Goal: Information Seeking & Learning: Check status

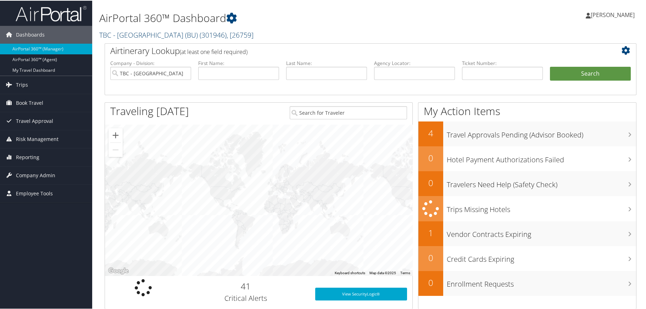
click at [204, 35] on span "( 301946 )" at bounding box center [213, 34] width 27 height 10
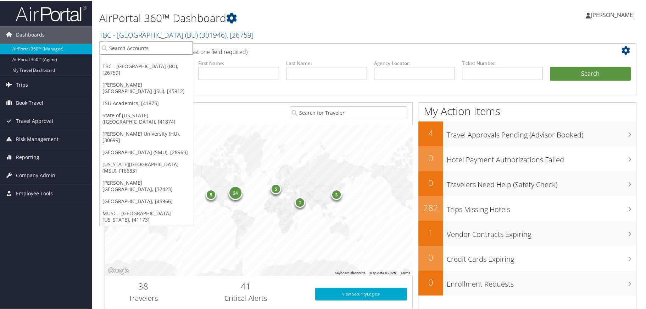
click at [171, 46] on input "search" at bounding box center [146, 47] width 93 height 13
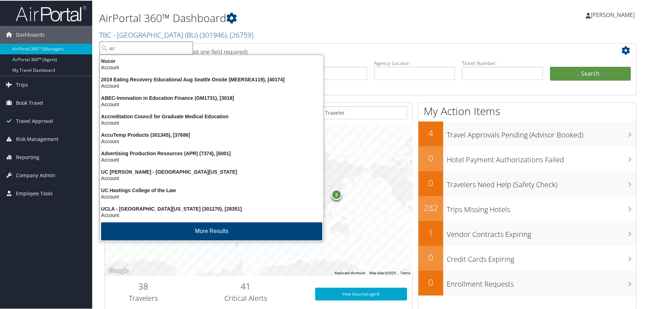
type input "u"
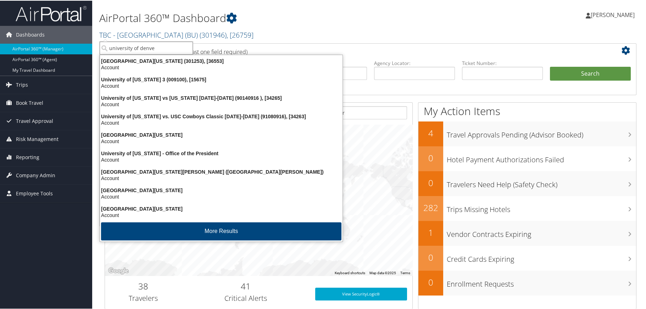
type input "university of denver"
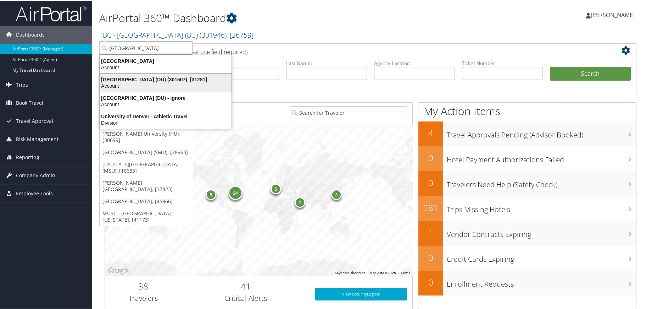
click at [133, 74] on div "University of Denver (DU) (301507), [31281] Account" at bounding box center [165, 82] width 129 height 16
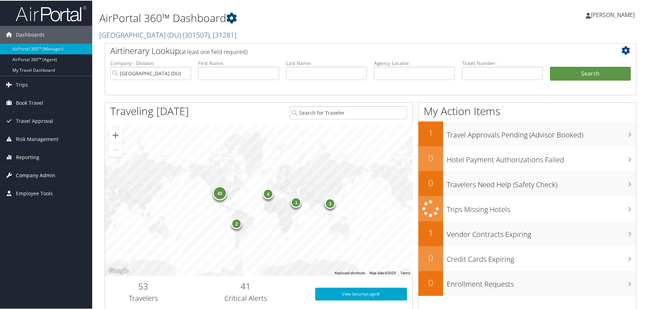
click at [33, 177] on span "Company Admin" at bounding box center [35, 175] width 39 height 18
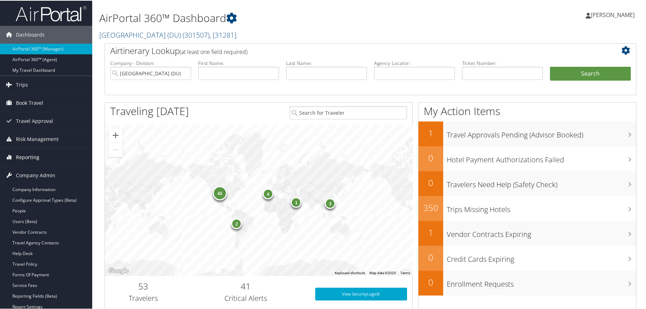
click at [29, 155] on span "Reporting" at bounding box center [27, 157] width 23 height 18
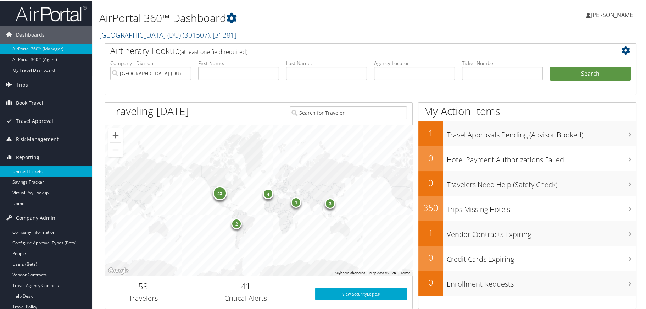
click at [27, 169] on link "Unused Tickets" at bounding box center [46, 170] width 92 height 11
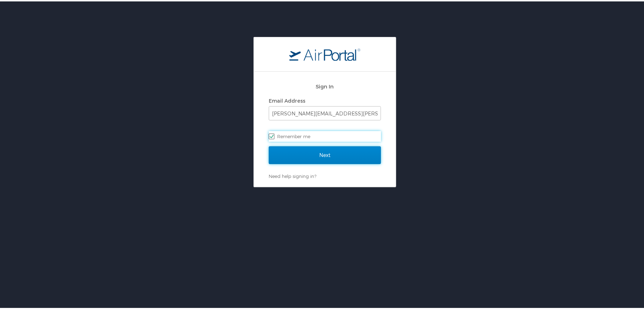
click at [314, 152] on input "Next" at bounding box center [325, 154] width 112 height 18
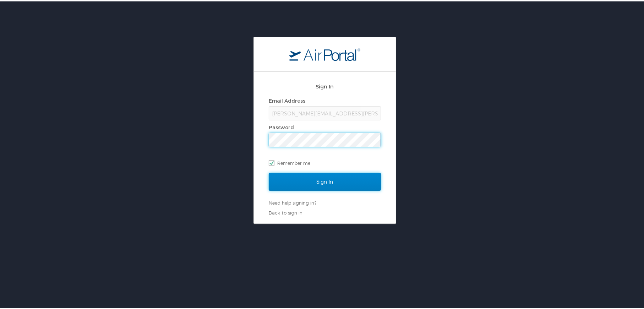
click at [322, 180] on input "Sign In" at bounding box center [325, 180] width 112 height 18
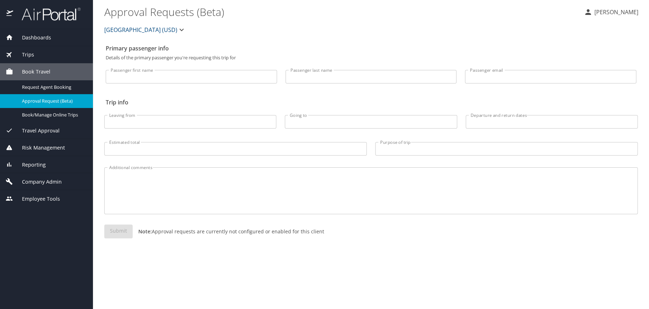
click at [162, 30] on span "University of San Diego (USD)" at bounding box center [140, 30] width 73 height 10
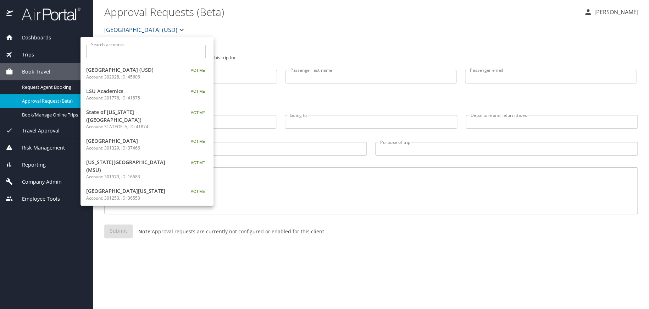
click at [296, 29] on div at bounding box center [324, 154] width 649 height 309
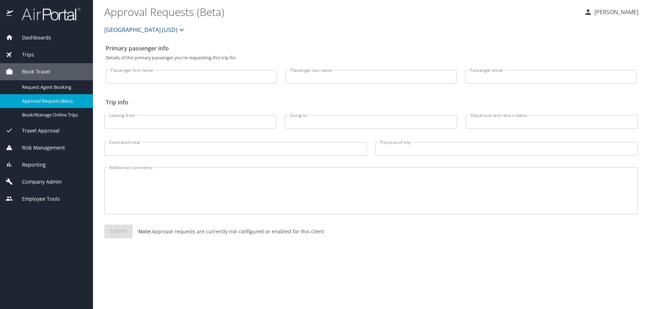
click at [34, 163] on span "Reporting" at bounding box center [29, 165] width 33 height 8
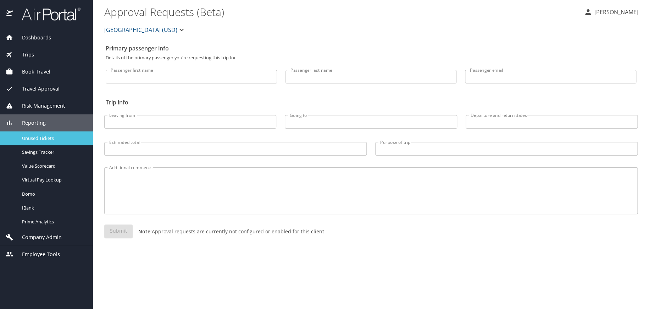
click at [45, 137] on span "Unused Tickets" at bounding box center [53, 138] width 62 height 7
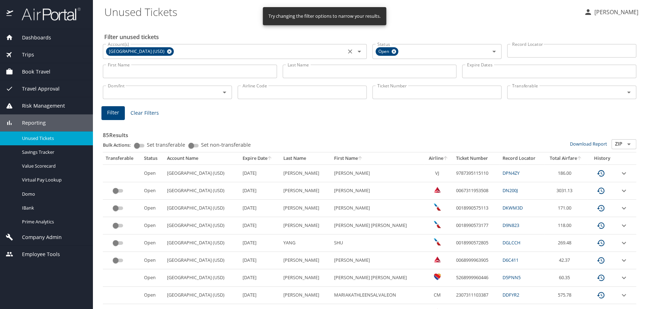
click at [170, 50] on icon at bounding box center [169, 51] width 5 height 5
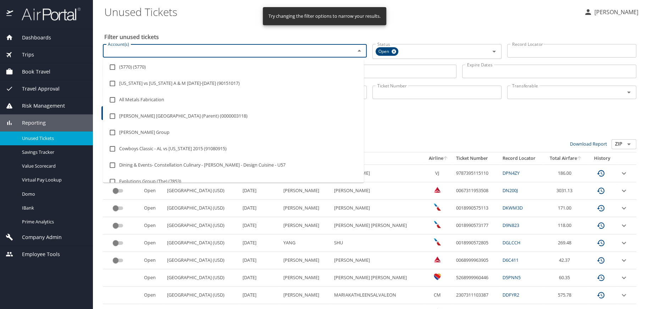
click at [170, 50] on input "Account(s)" at bounding box center [224, 50] width 239 height 9
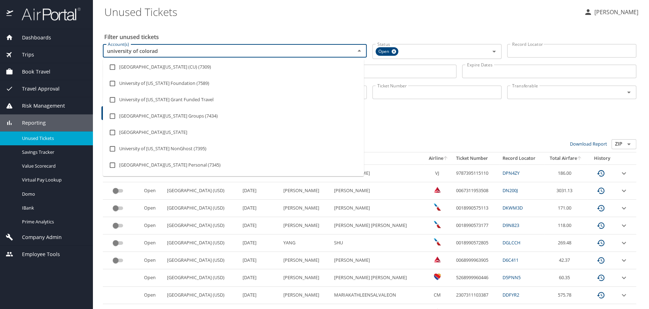
type input "university of colorado"
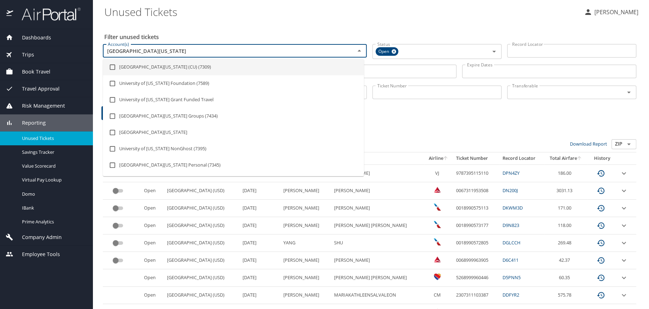
click at [163, 65] on li "University of Colorado (CU) (7309)" at bounding box center [233, 67] width 261 height 16
checkbox input "true"
type input "university of colorado"
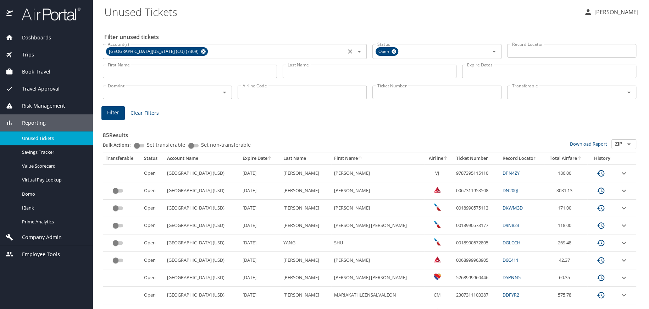
click at [307, 11] on Tickets "Unused Tickets" at bounding box center [341, 12] width 474 height 22
click at [169, 72] on input "First Name" at bounding box center [190, 71] width 174 height 13
type input "henrika"
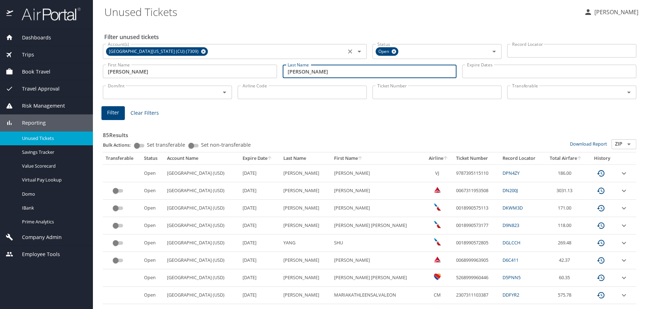
type input "mccoy"
click at [111, 110] on span "Filter" at bounding box center [113, 112] width 12 height 9
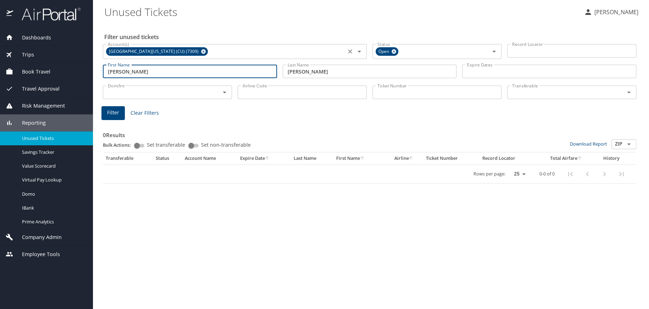
drag, startPoint x: 130, startPoint y: 71, endPoint x: 48, endPoint y: 74, distance: 82.0
click at [48, 74] on div "Dashboards AirPortal 360™ Manager AirPortal 360™ Agent My Travel Dashboard Trip…" at bounding box center [324, 154] width 649 height 309
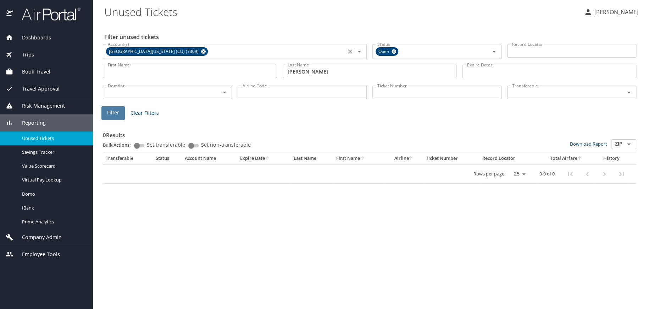
click at [117, 115] on span "Filter" at bounding box center [113, 112] width 12 height 9
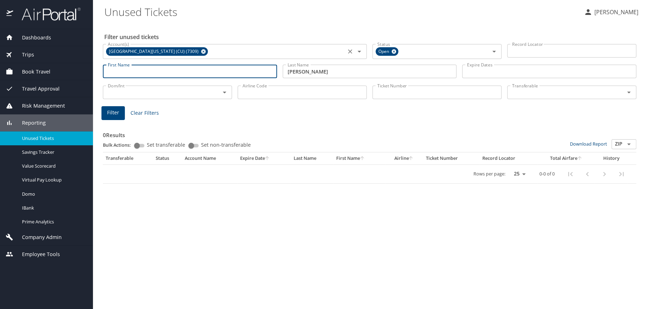
click at [121, 70] on input "First Name" at bounding box center [190, 71] width 174 height 13
type input "henrika"
click at [115, 112] on span "Filter" at bounding box center [113, 112] width 12 height 9
click at [414, 95] on input "Ticket Number" at bounding box center [437, 91] width 129 height 13
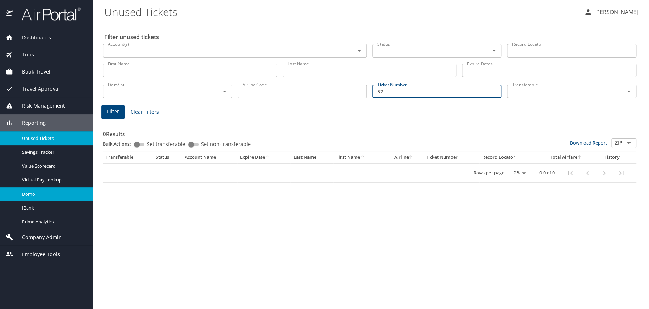
type input "52"
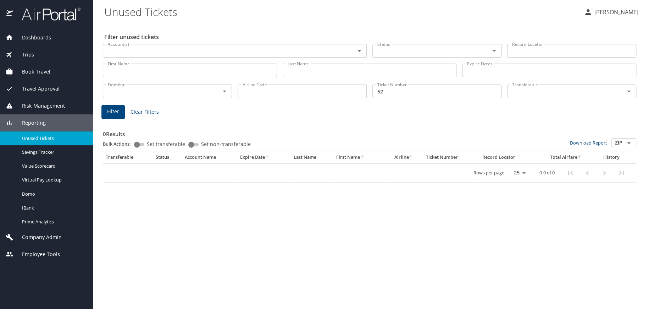
click at [25, 51] on span "Trips" at bounding box center [23, 55] width 21 height 8
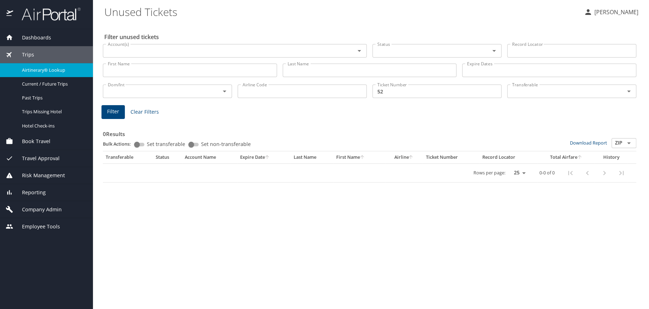
click at [41, 71] on span "Airtinerary® Lookup" at bounding box center [53, 70] width 62 height 7
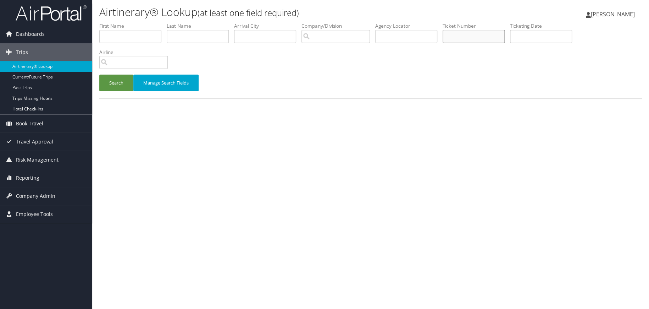
click at [479, 37] on input "text" at bounding box center [474, 36] width 62 height 13
click at [115, 83] on button "Search" at bounding box center [116, 83] width 34 height 17
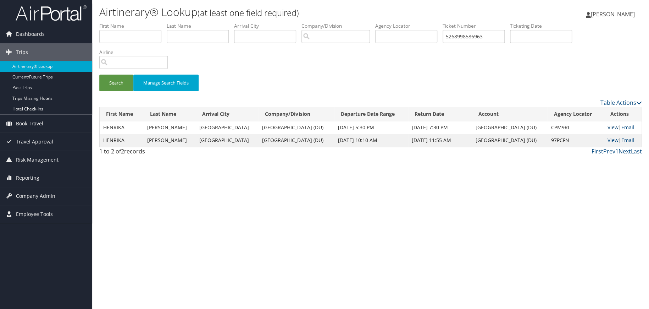
click at [612, 128] on link "View" at bounding box center [612, 127] width 11 height 7
click at [609, 142] on link "View" at bounding box center [612, 140] width 11 height 7
click at [608, 127] on link "View" at bounding box center [612, 127] width 11 height 7
drag, startPoint x: 506, startPoint y: 34, endPoint x: 440, endPoint y: 35, distance: 66.0
click at [440, 22] on ul "First Name Last Name Departure City Arrival City Company/Division Airport/City …" at bounding box center [370, 22] width 543 height 0
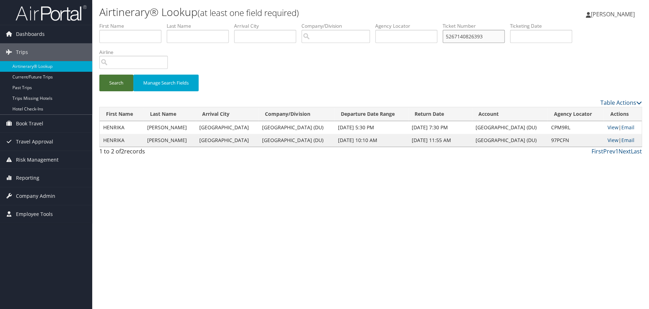
type input "5267140826393"
click at [111, 85] on button "Search" at bounding box center [116, 83] width 34 height 17
click at [609, 129] on link "View" at bounding box center [612, 127] width 11 height 7
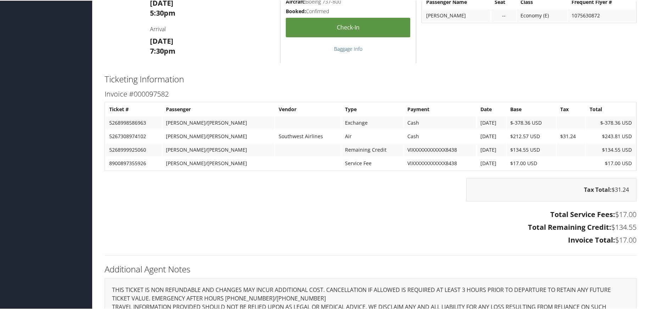
scroll to position [319, 0]
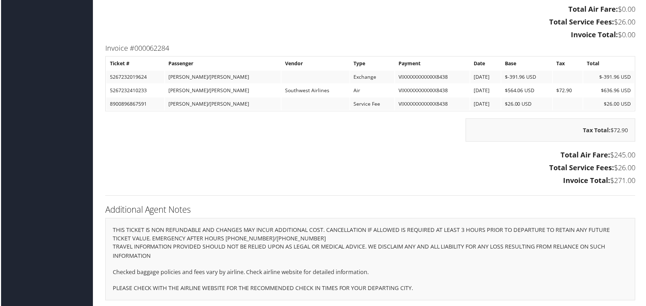
scroll to position [686, 0]
